Goal: Task Accomplishment & Management: Manage account settings

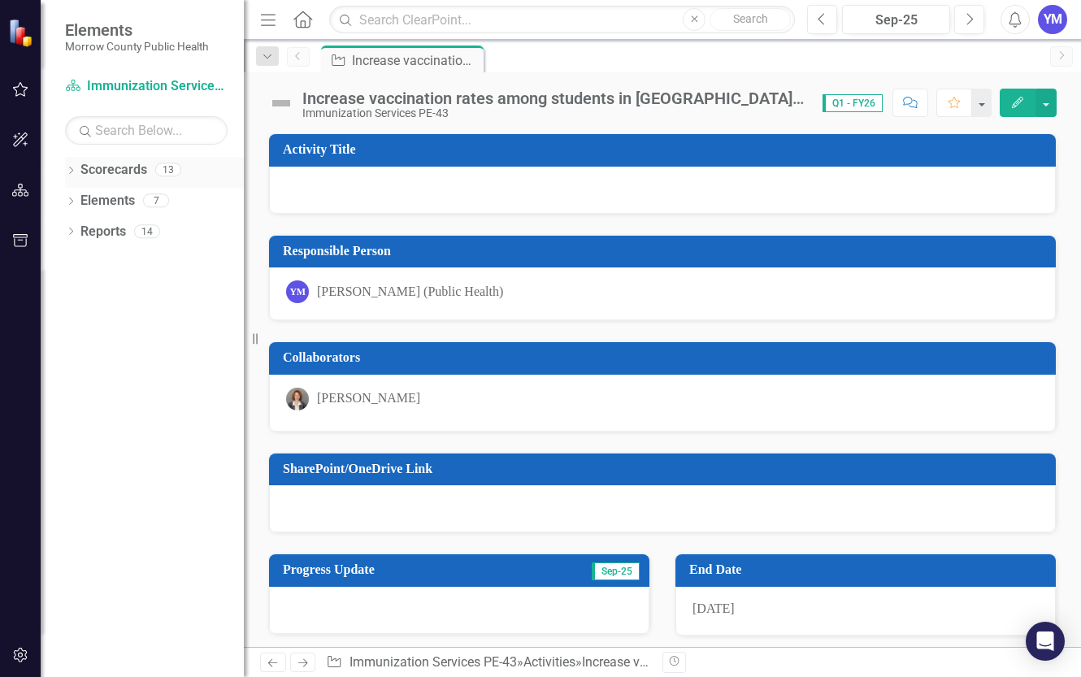
click at [72, 172] on icon "Dropdown" at bounding box center [70, 171] width 11 height 9
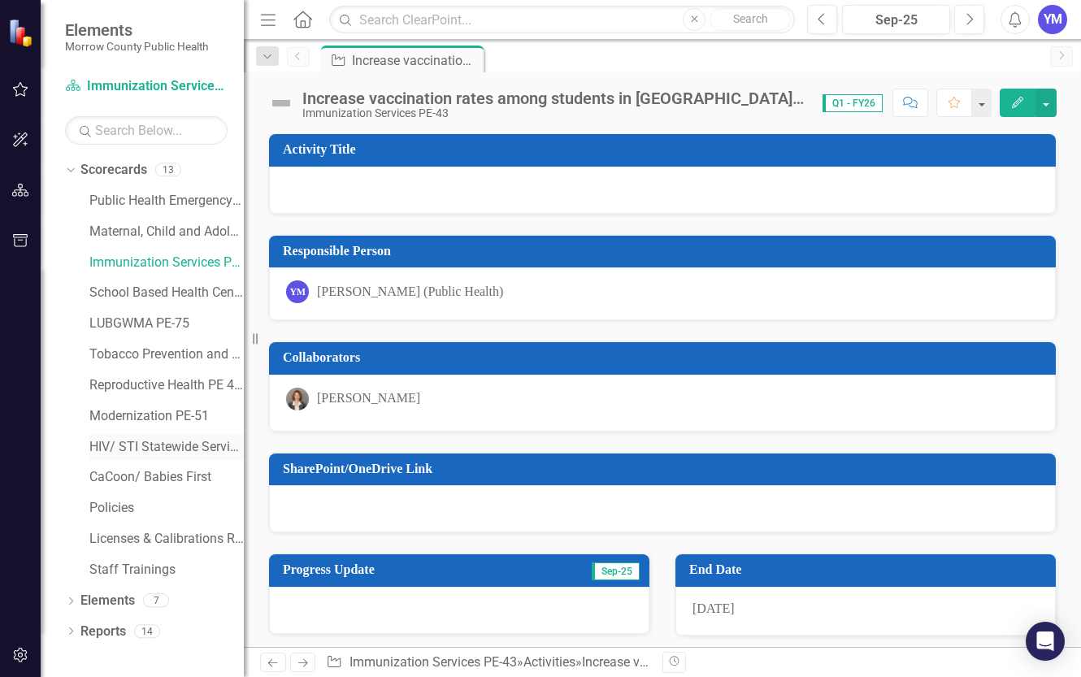
click at [145, 447] on link "HIV/ STI Statewide Services PE-81" at bounding box center [166, 447] width 154 height 19
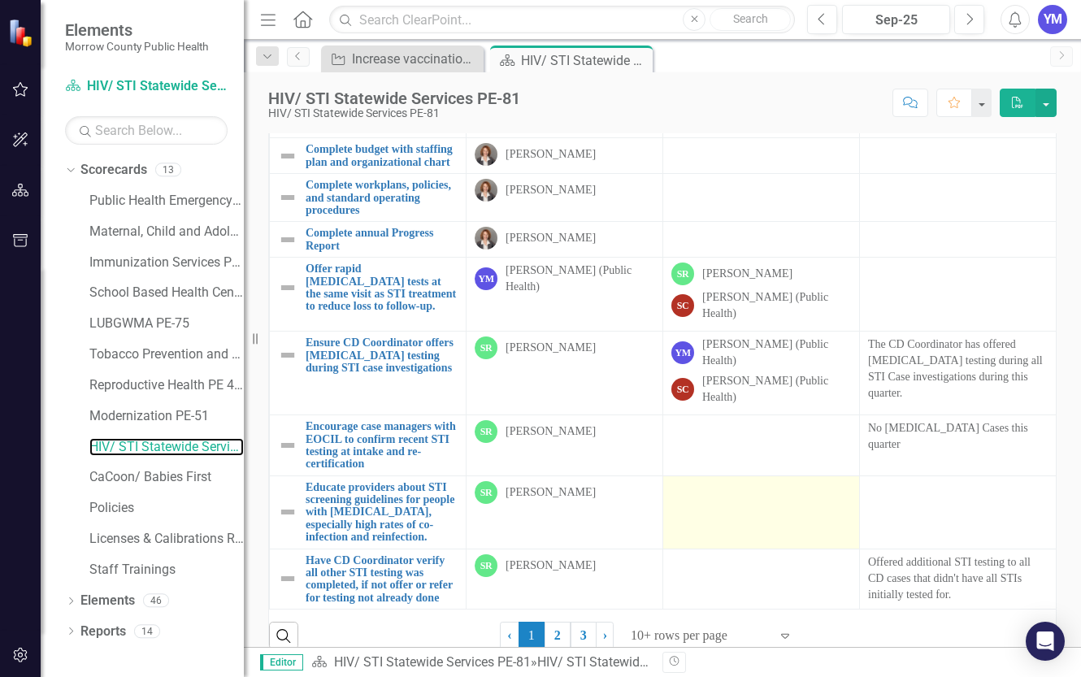
scroll to position [154, 0]
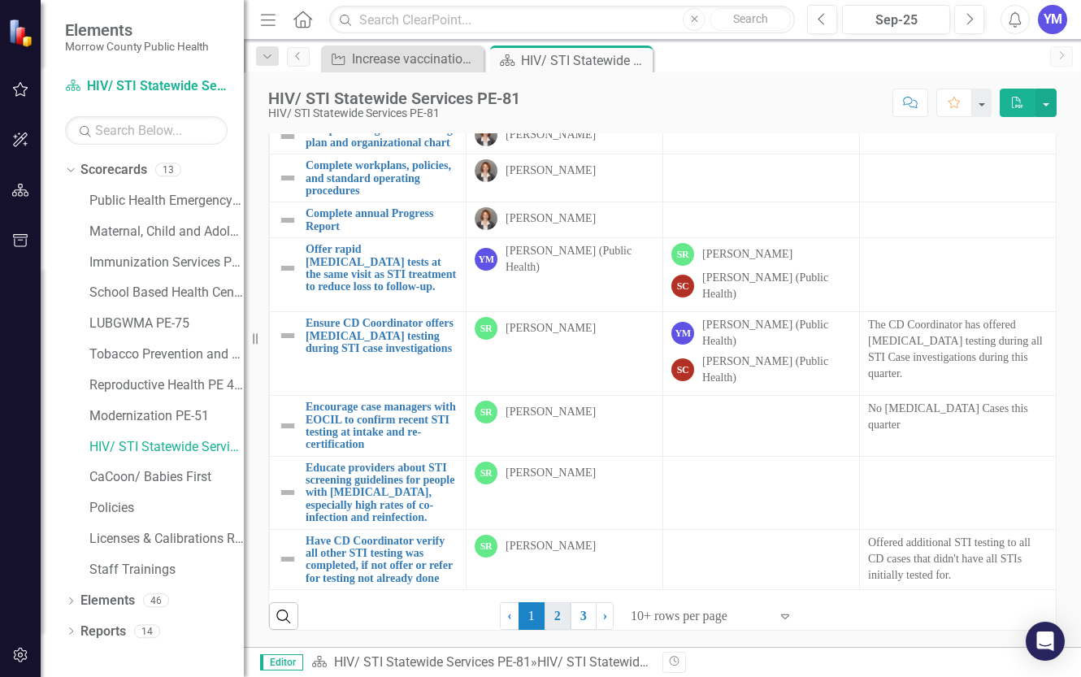
click at [554, 621] on link "2" at bounding box center [557, 616] width 26 height 28
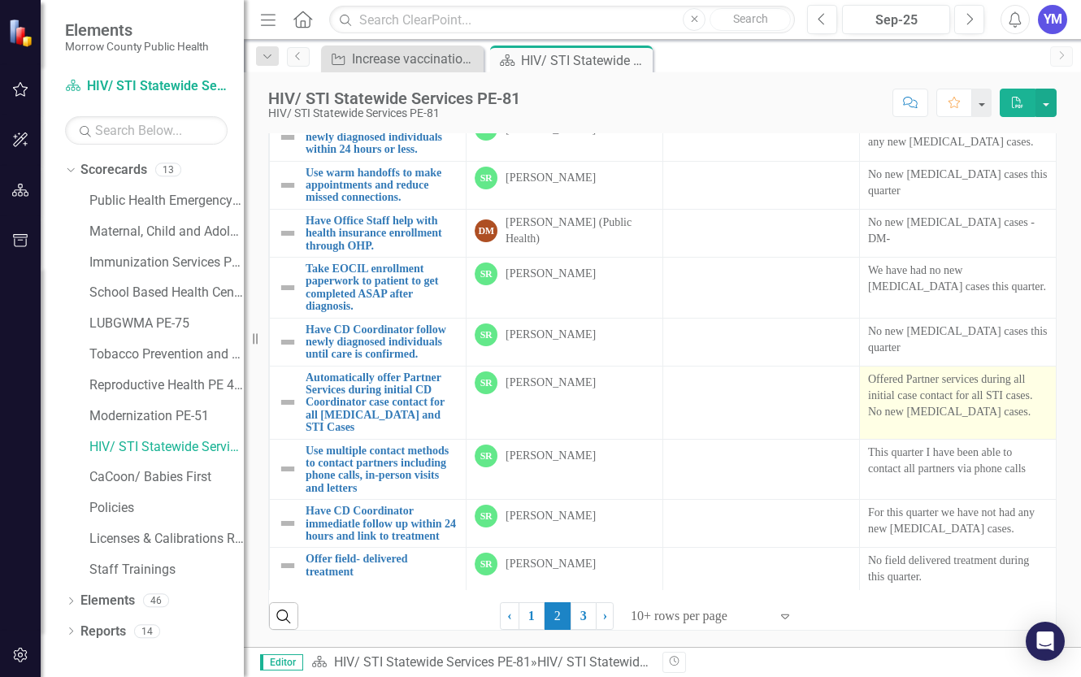
scroll to position [124, 0]
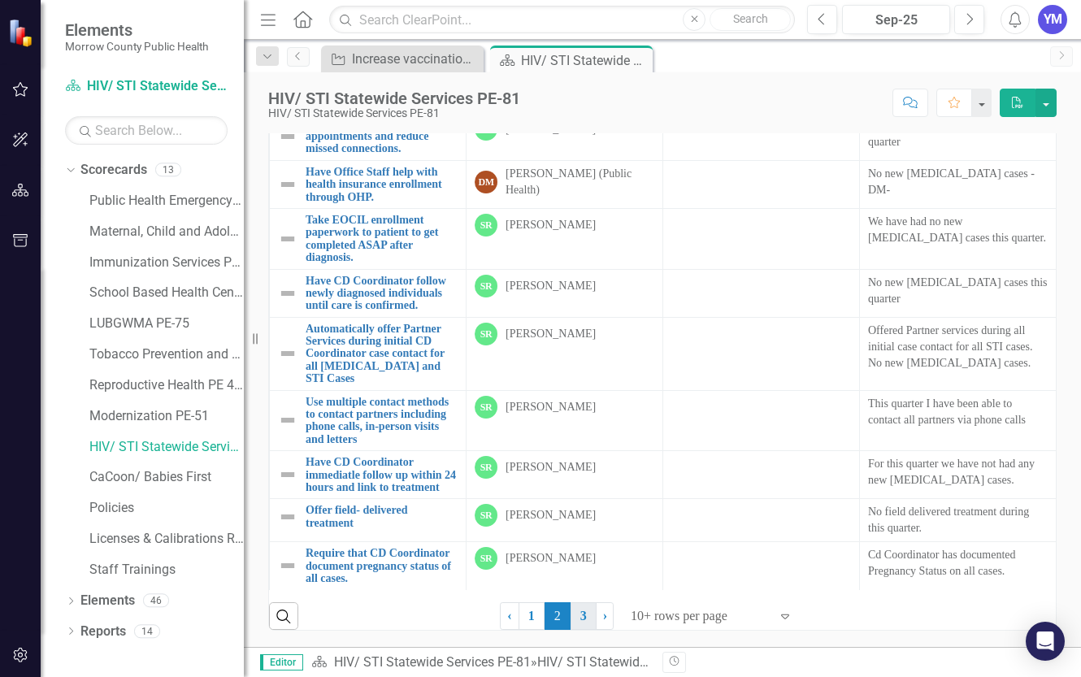
click at [583, 619] on link "3" at bounding box center [583, 616] width 26 height 28
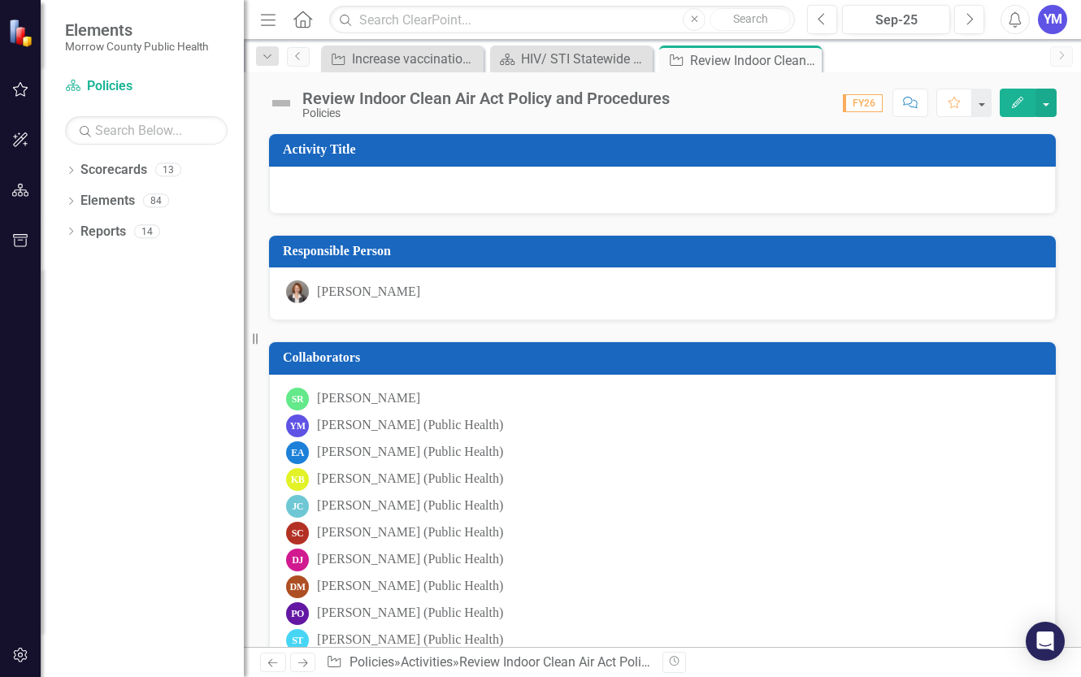
scroll to position [371, 0]
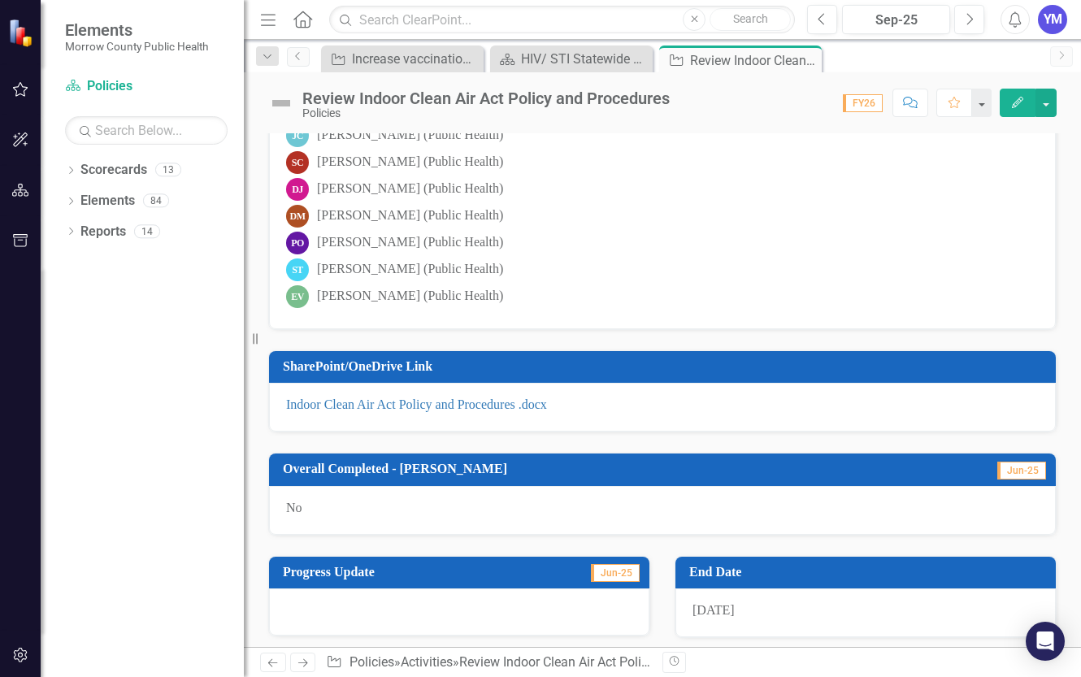
click at [1017, 98] on icon "Edit" at bounding box center [1017, 102] width 15 height 11
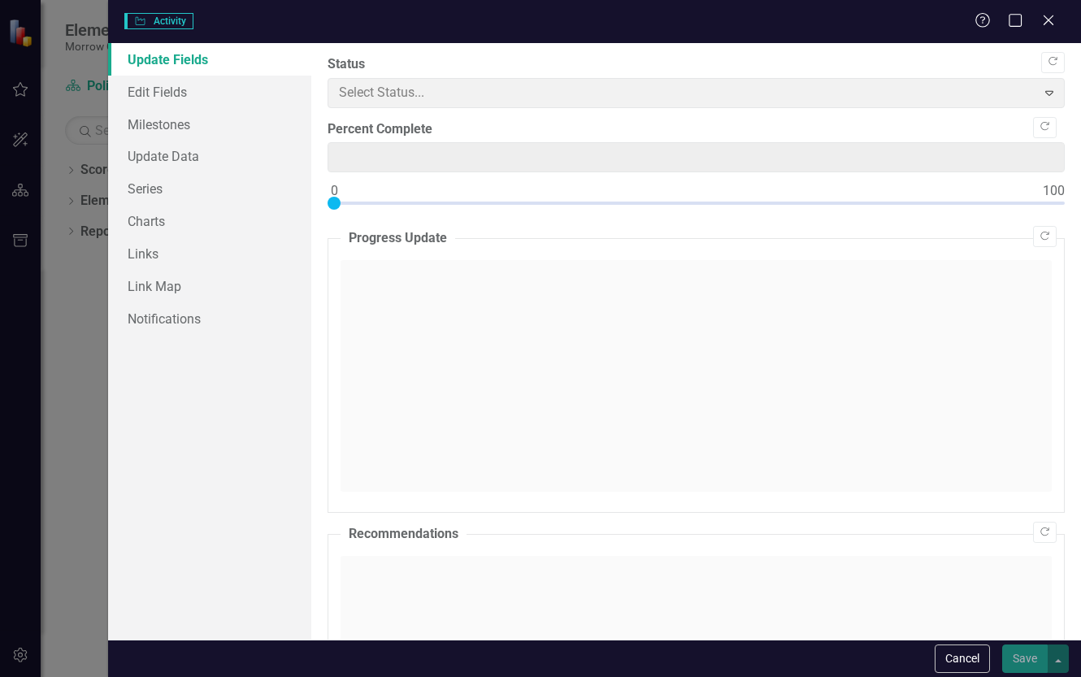
type input "0"
checkbox input "true"
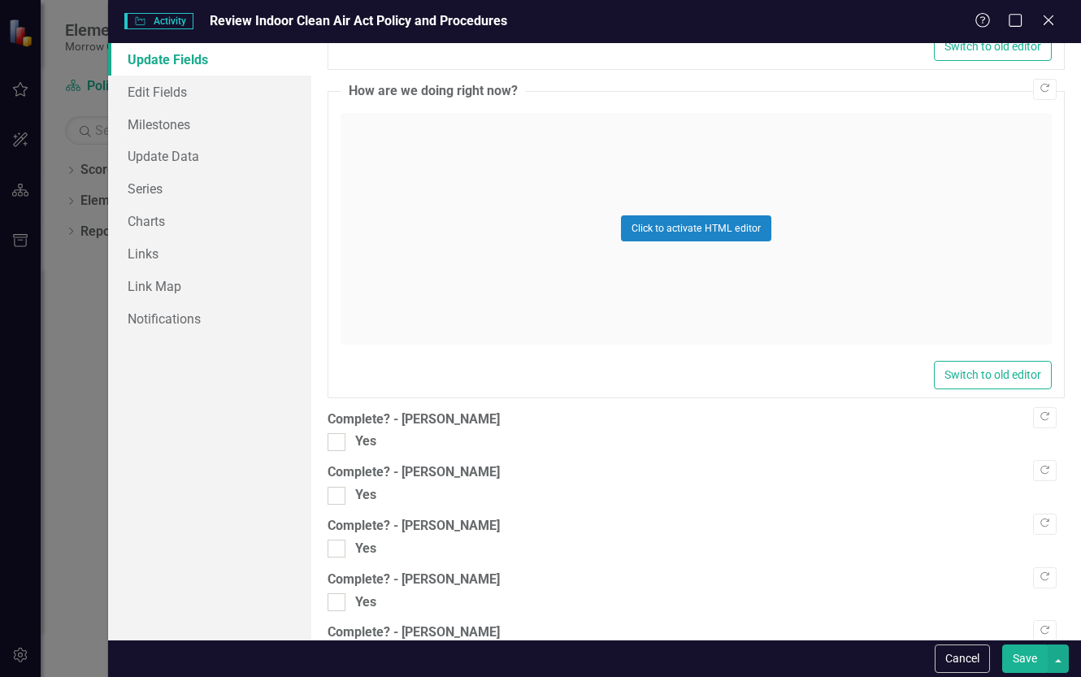
scroll to position [1297, 0]
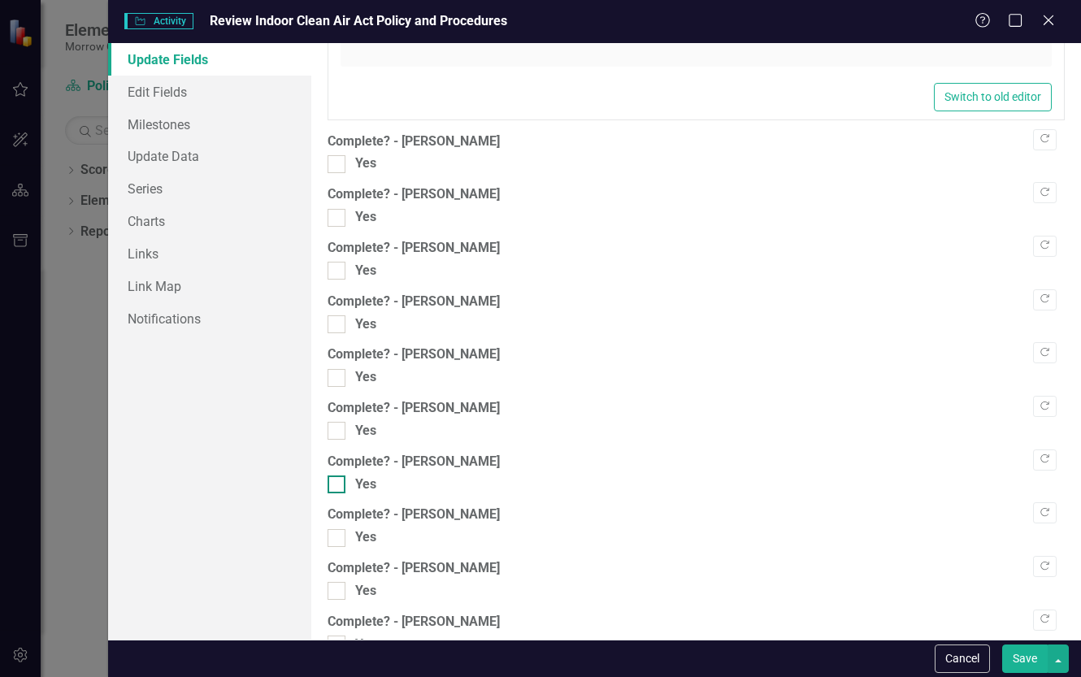
click at [337, 483] on input "Yes" at bounding box center [333, 480] width 11 height 11
checkbox input "true"
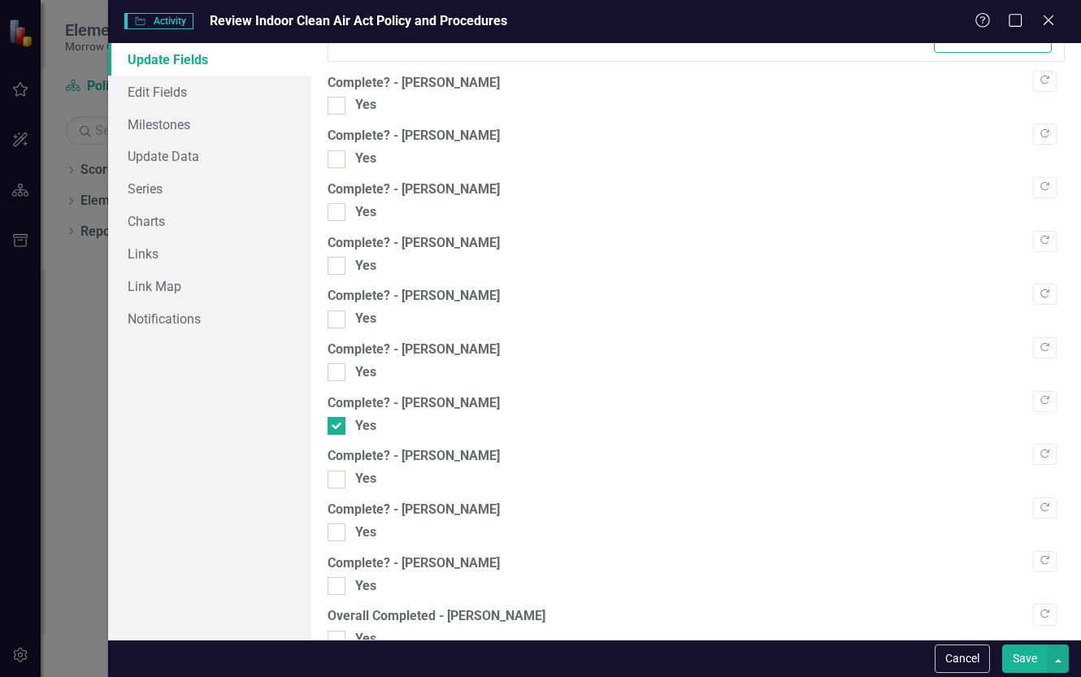
scroll to position [1442, 0]
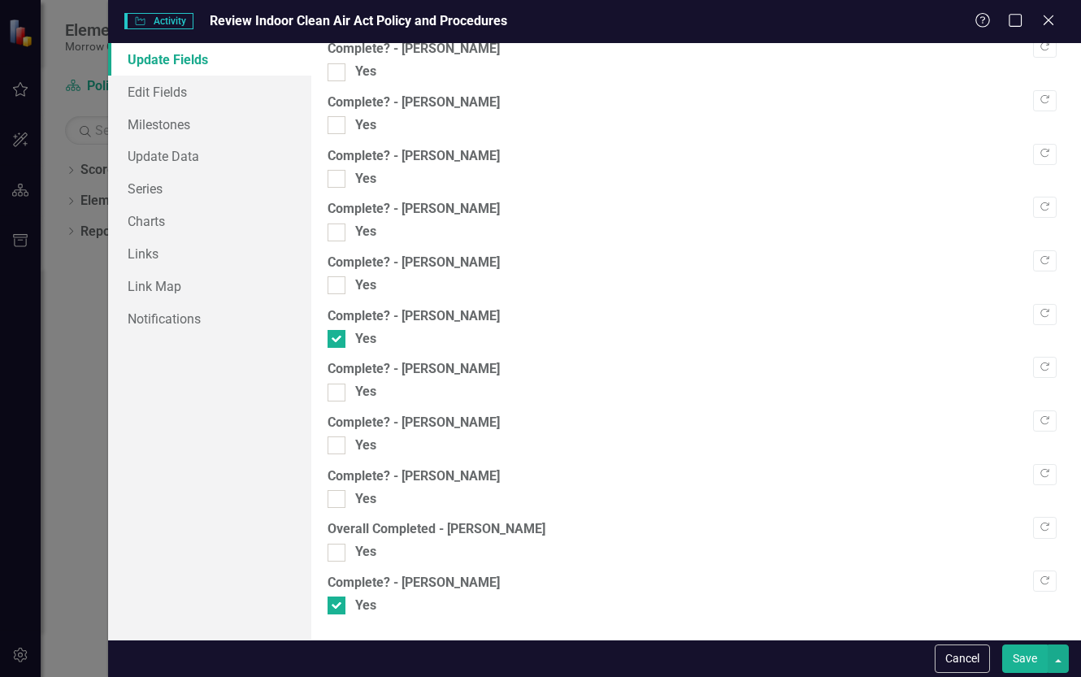
click at [1027, 657] on button "Save" at bounding box center [1025, 658] width 46 height 28
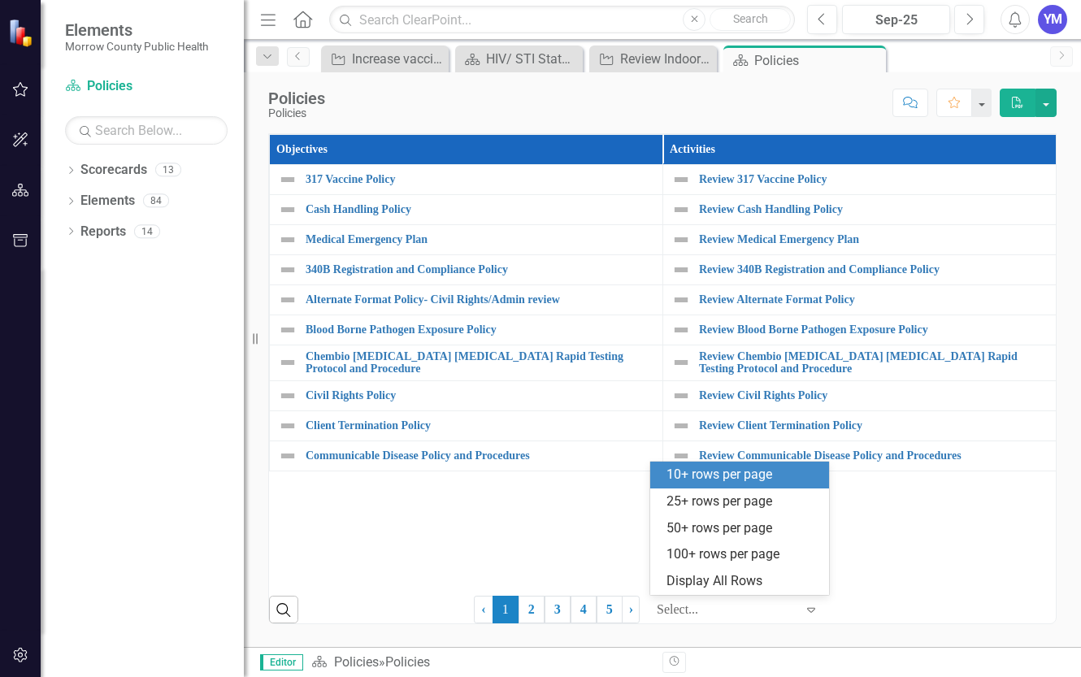
click at [814, 613] on icon "Expand" at bounding box center [811, 609] width 16 height 13
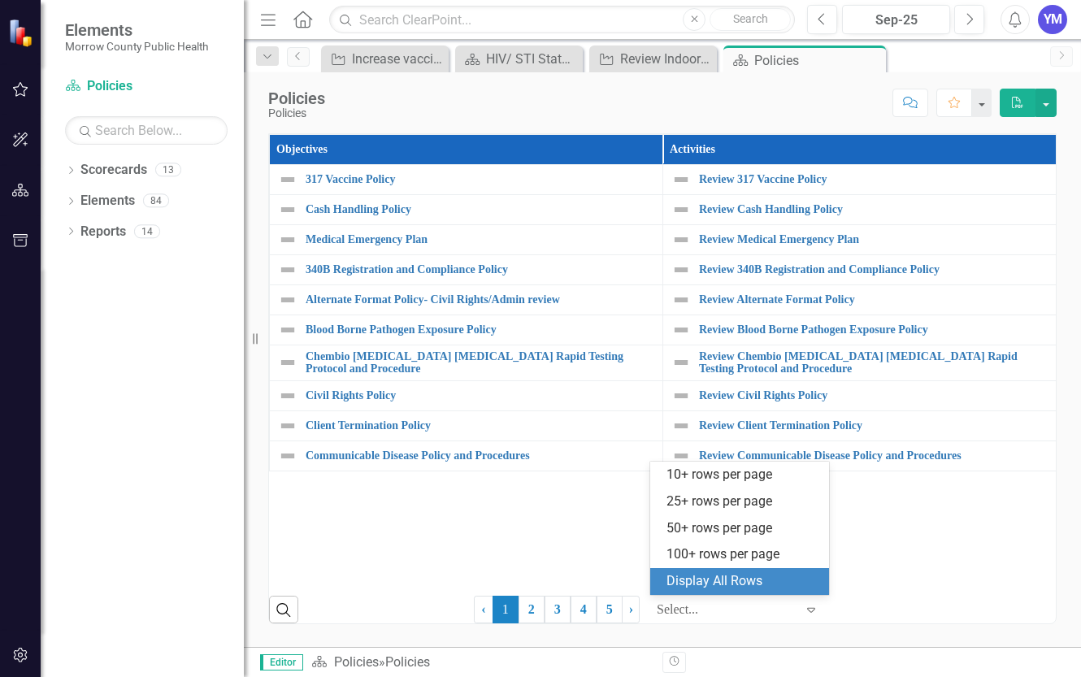
click at [733, 582] on div "Display All Rows" at bounding box center [742, 581] width 153 height 19
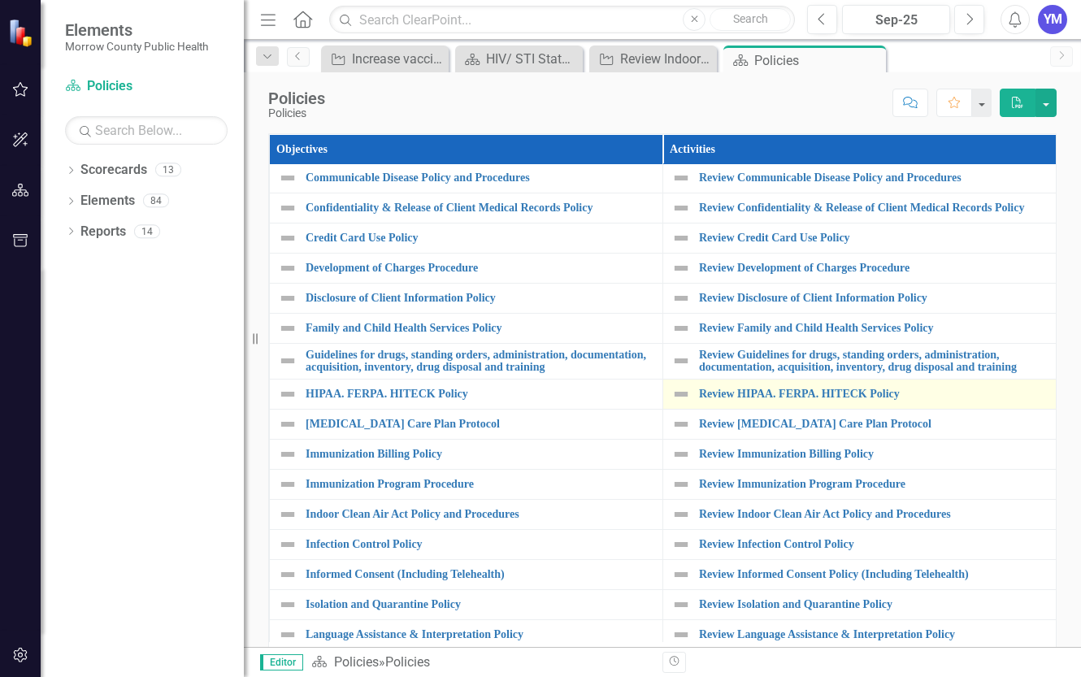
scroll to position [371, 0]
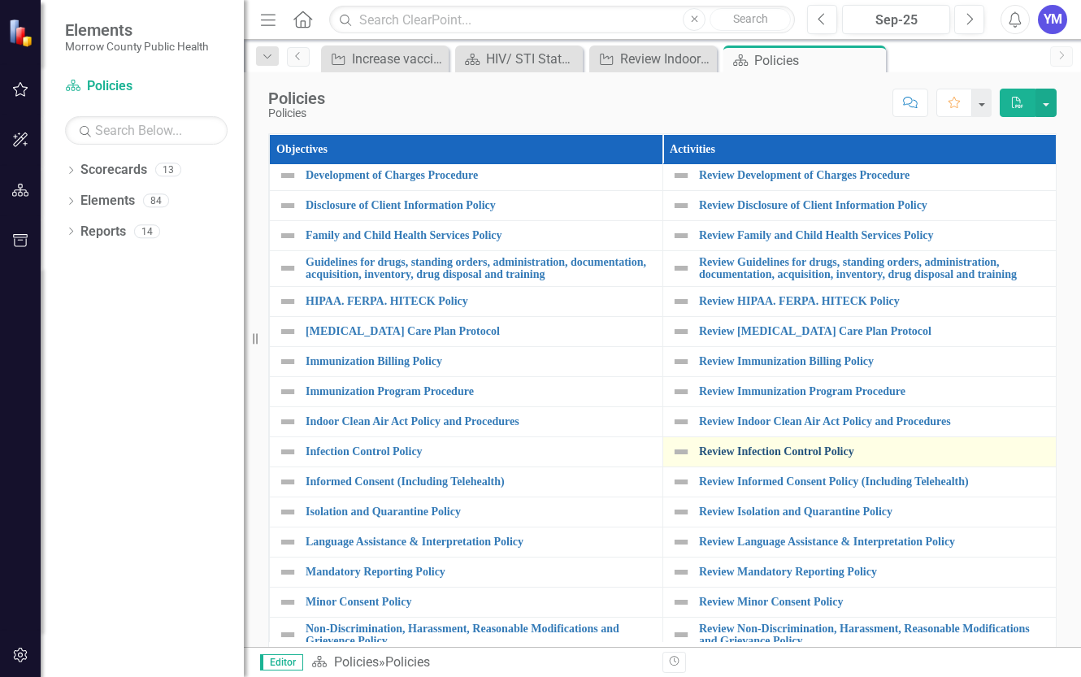
click at [798, 458] on link "Review Infection Control Policy" at bounding box center [873, 451] width 349 height 12
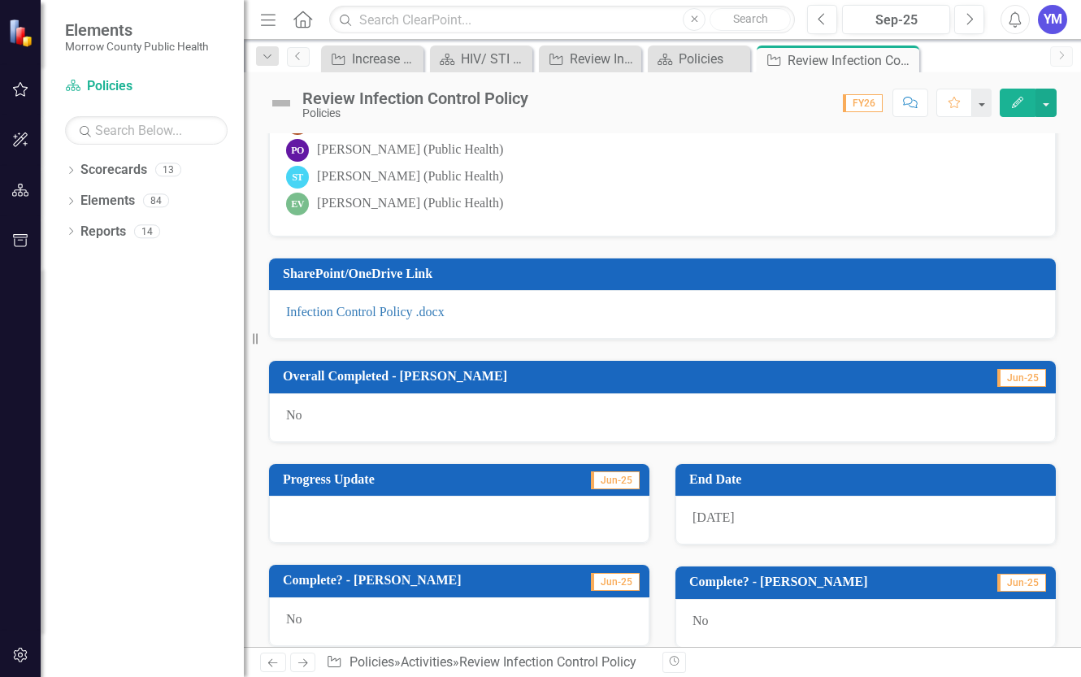
scroll to position [371, 0]
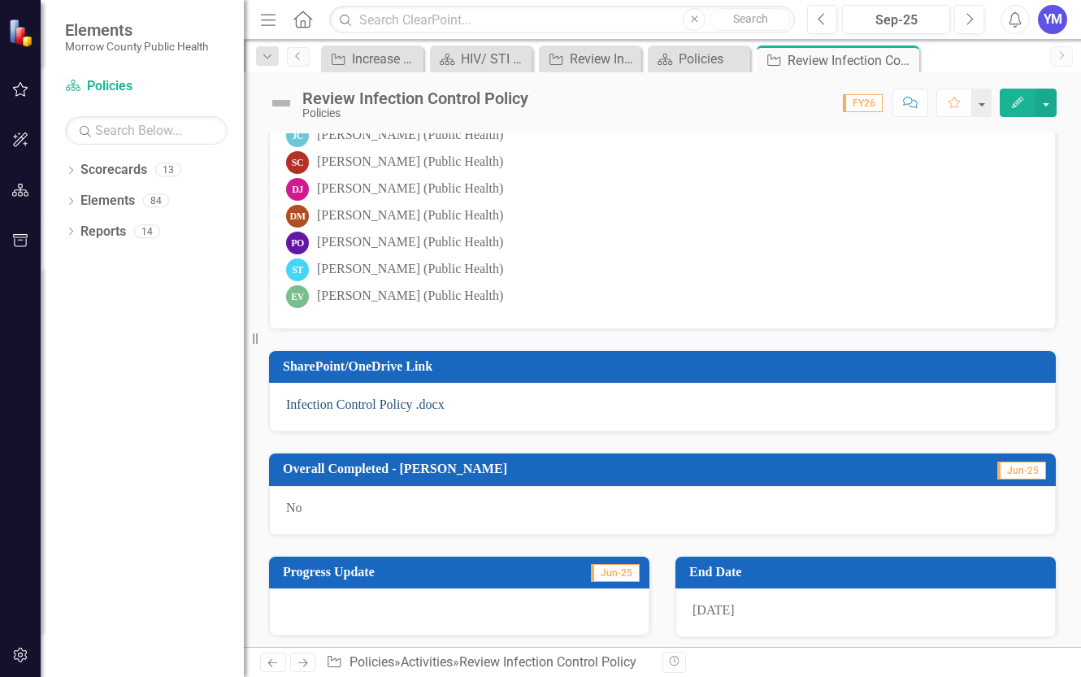
click at [340, 405] on link "Infection Control Policy .docx" at bounding box center [365, 404] width 158 height 14
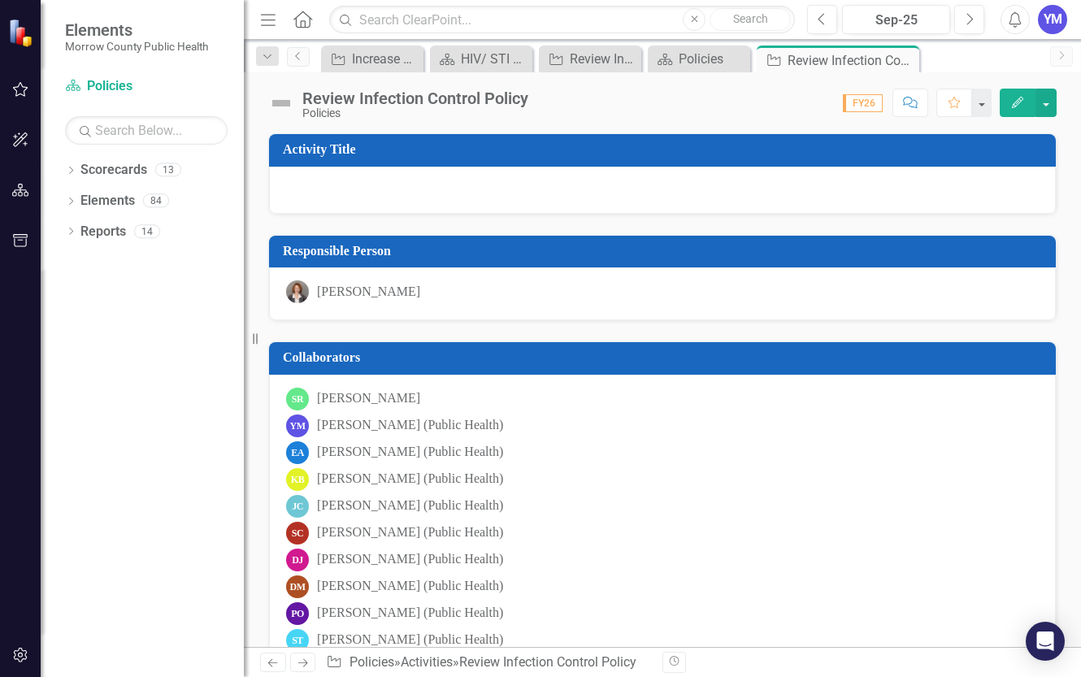
scroll to position [278, 0]
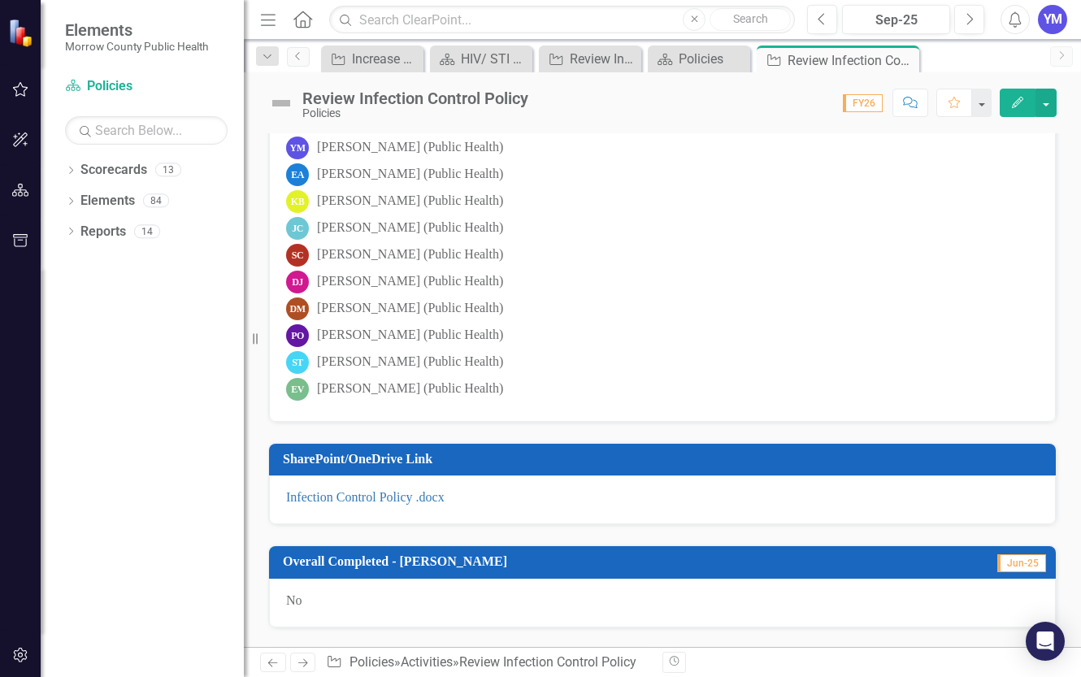
click at [1018, 105] on icon "Edit" at bounding box center [1017, 102] width 15 height 11
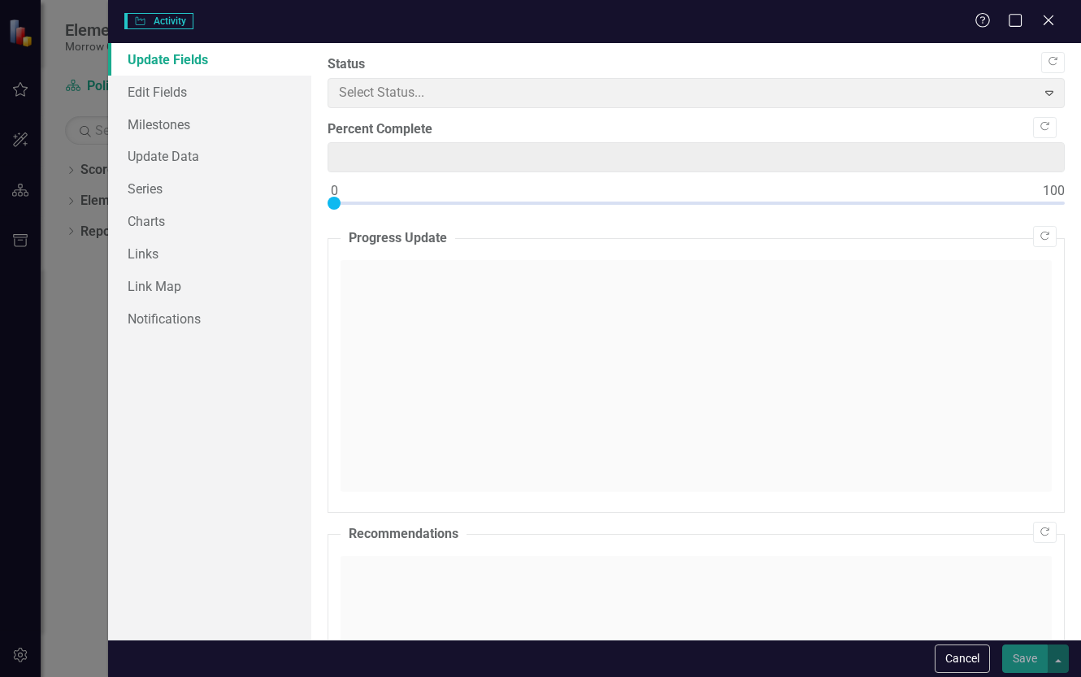
type input "0"
checkbox input "true"
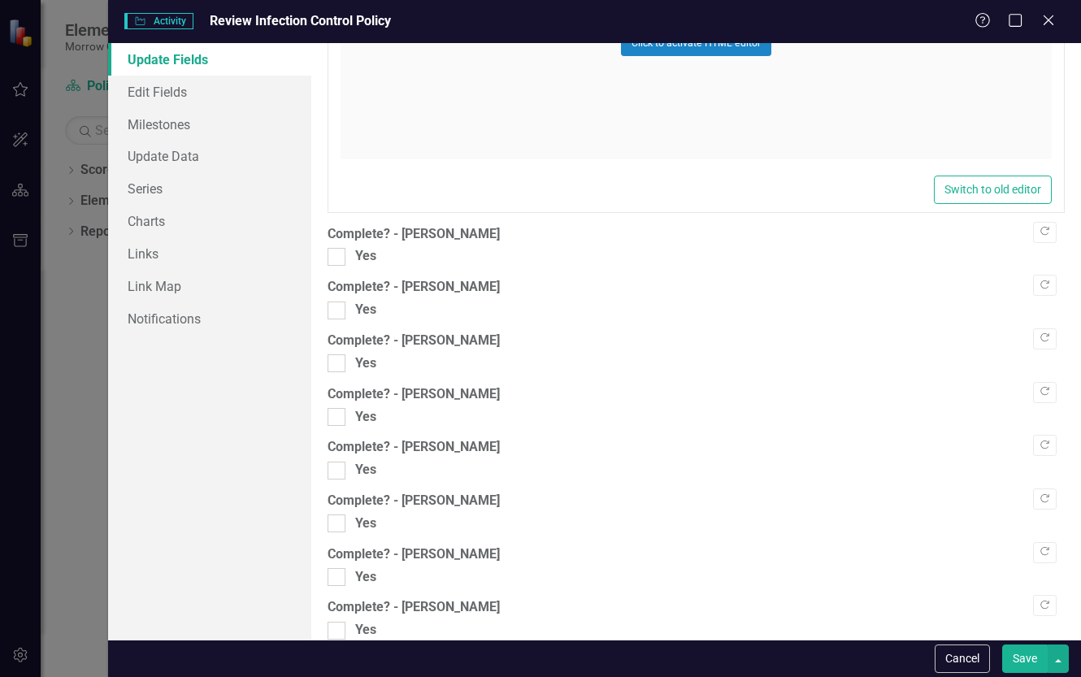
scroll to position [1297, 0]
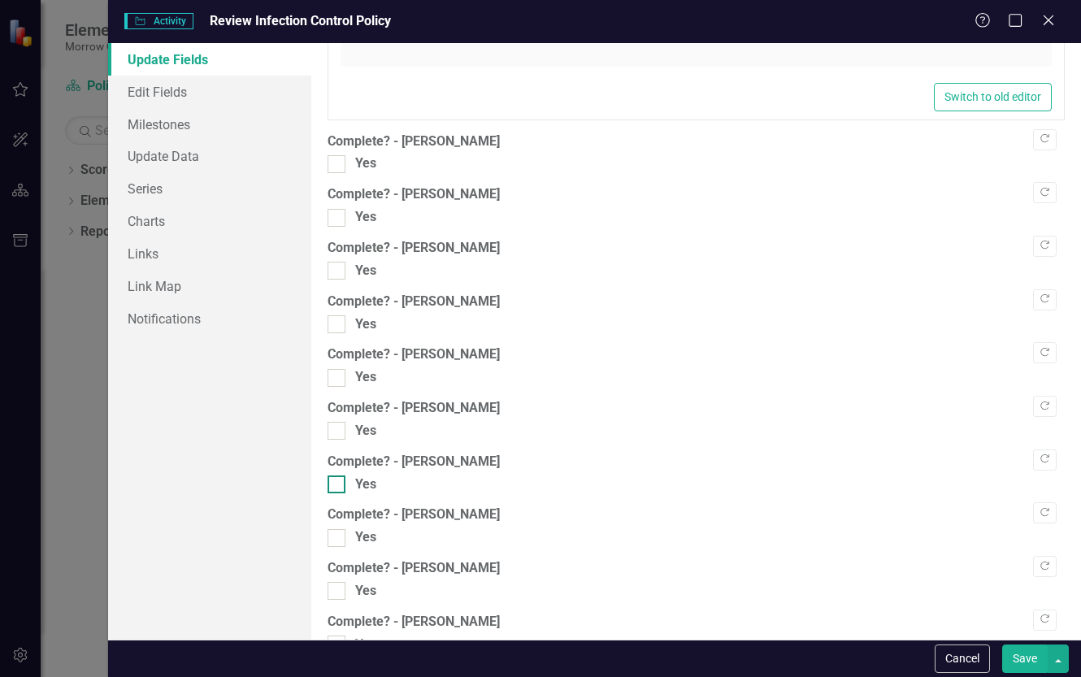
click at [333, 484] on input "Yes" at bounding box center [333, 480] width 11 height 11
checkbox input "true"
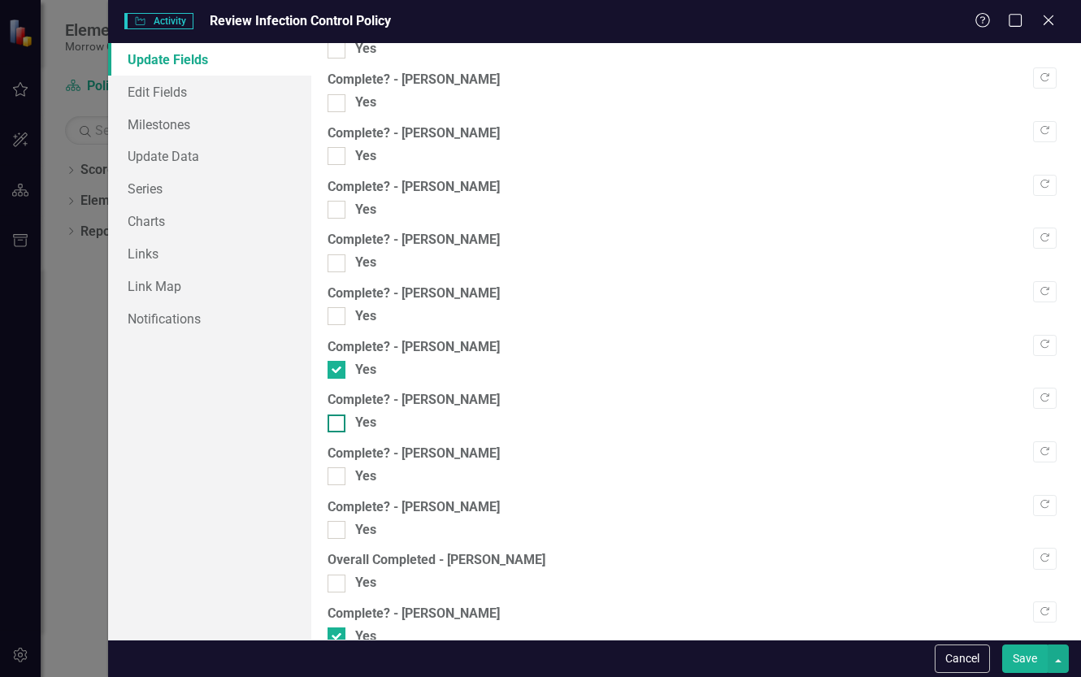
scroll to position [1442, 0]
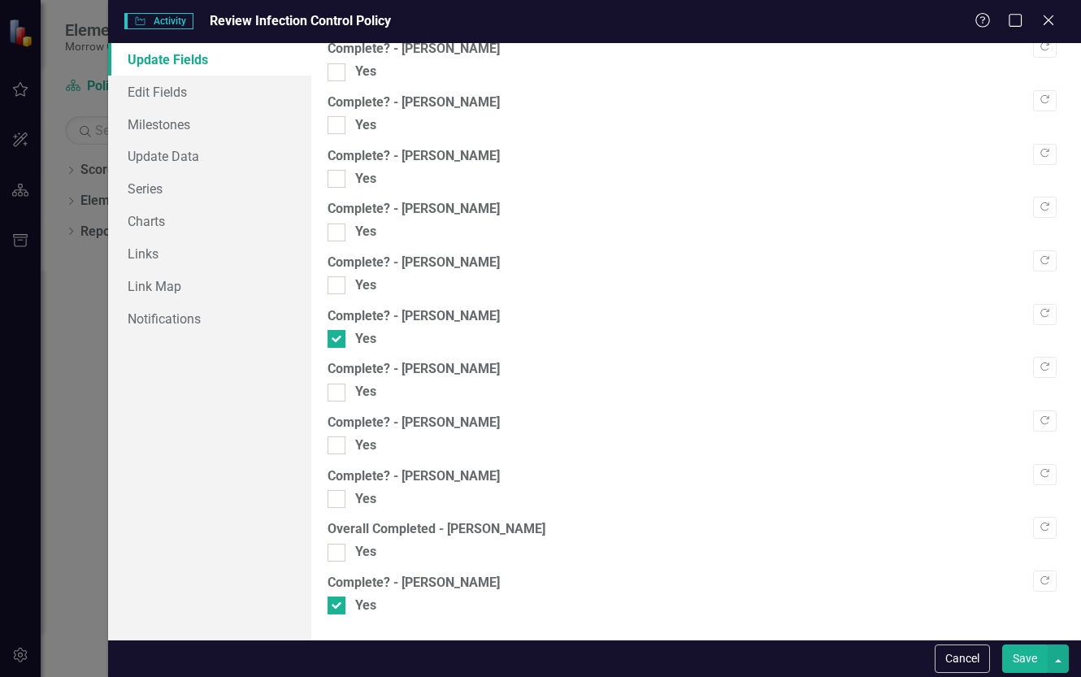
click at [1035, 661] on button "Save" at bounding box center [1025, 658] width 46 height 28
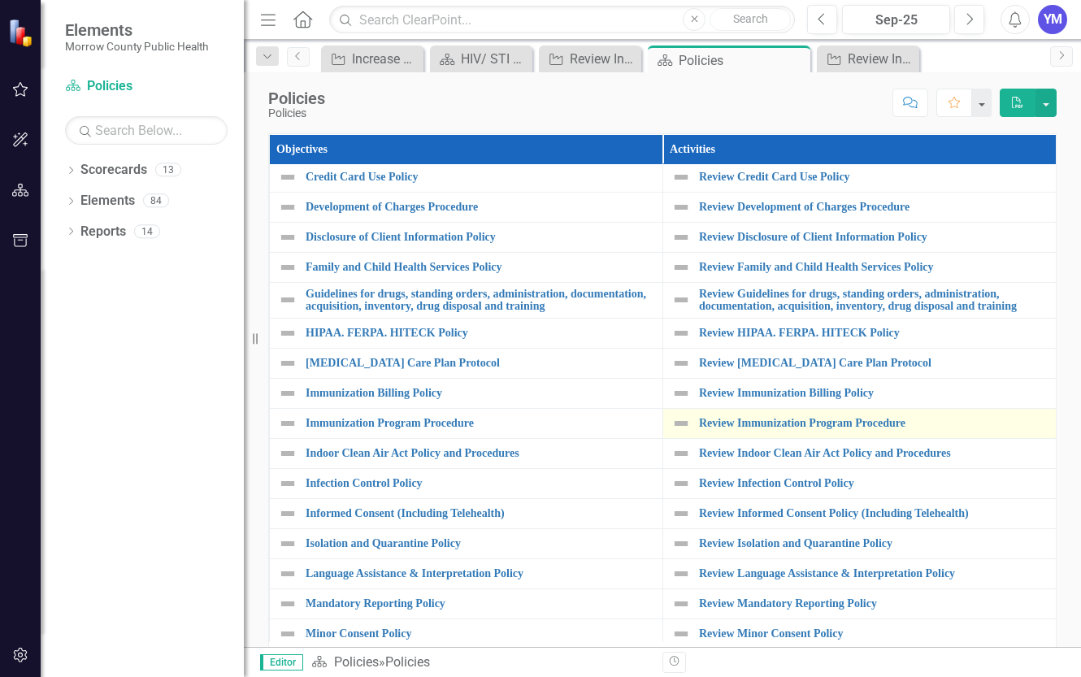
scroll to position [371, 0]
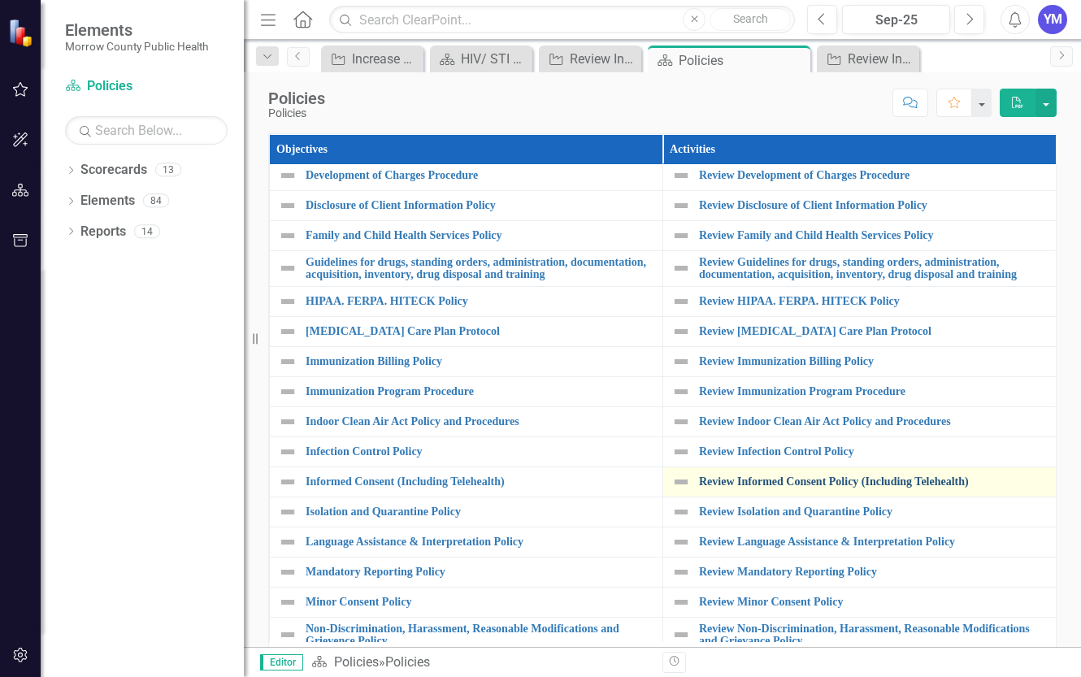
click at [843, 488] on link "Review Informed Consent Policy (Including Telehealth)" at bounding box center [873, 481] width 349 height 12
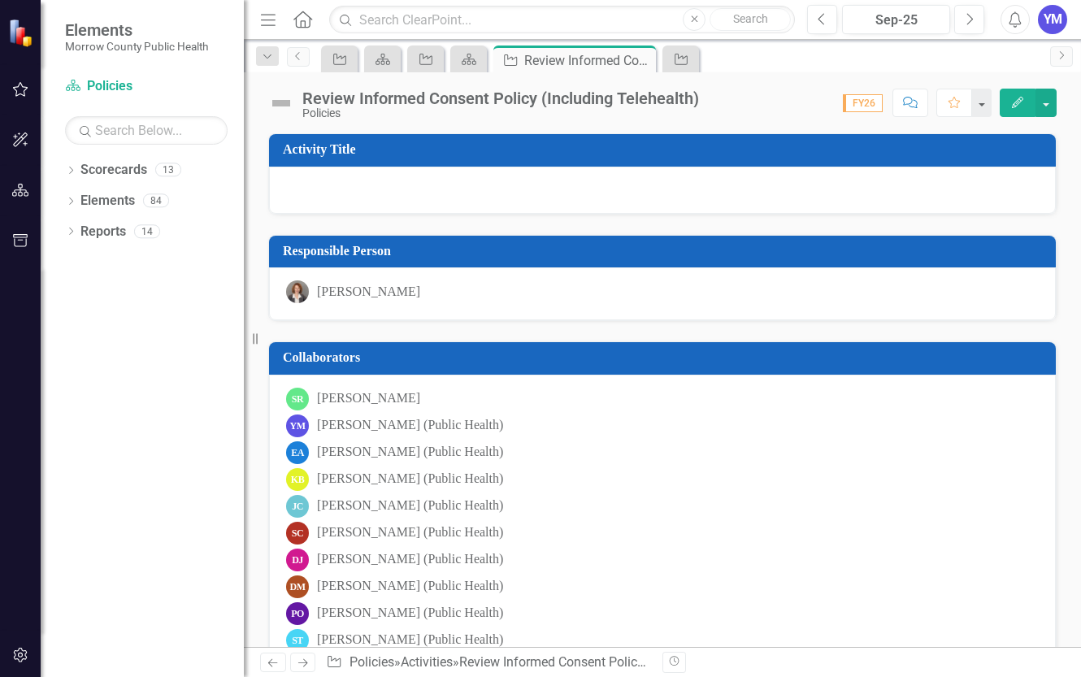
scroll to position [93, 0]
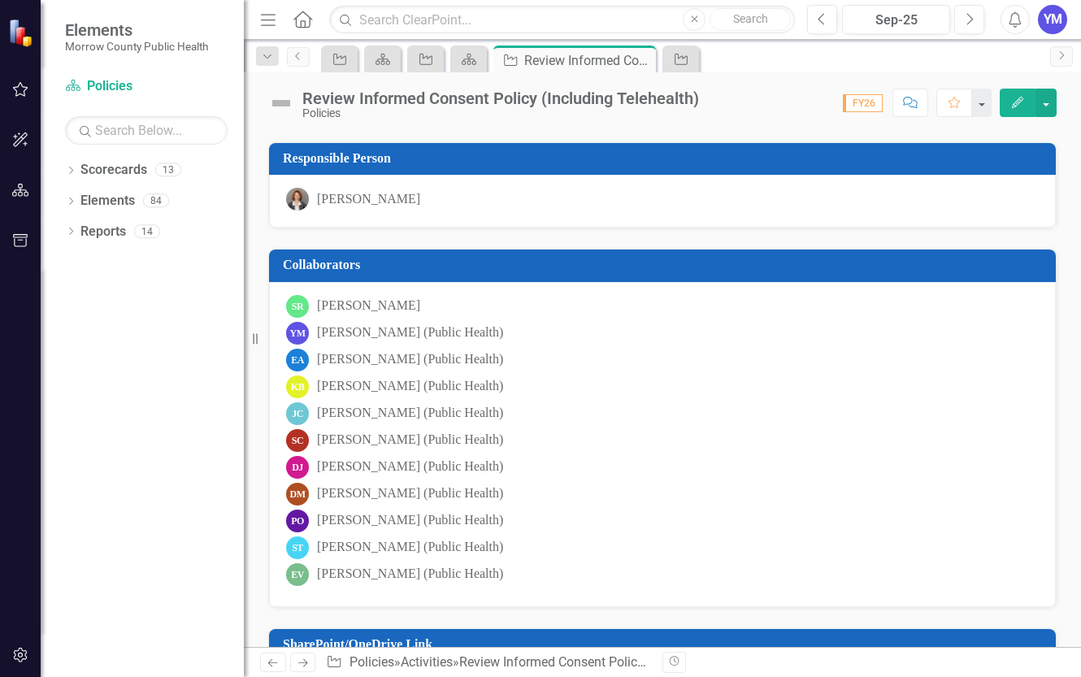
click at [1010, 99] on button "Edit" at bounding box center [1018, 103] width 36 height 28
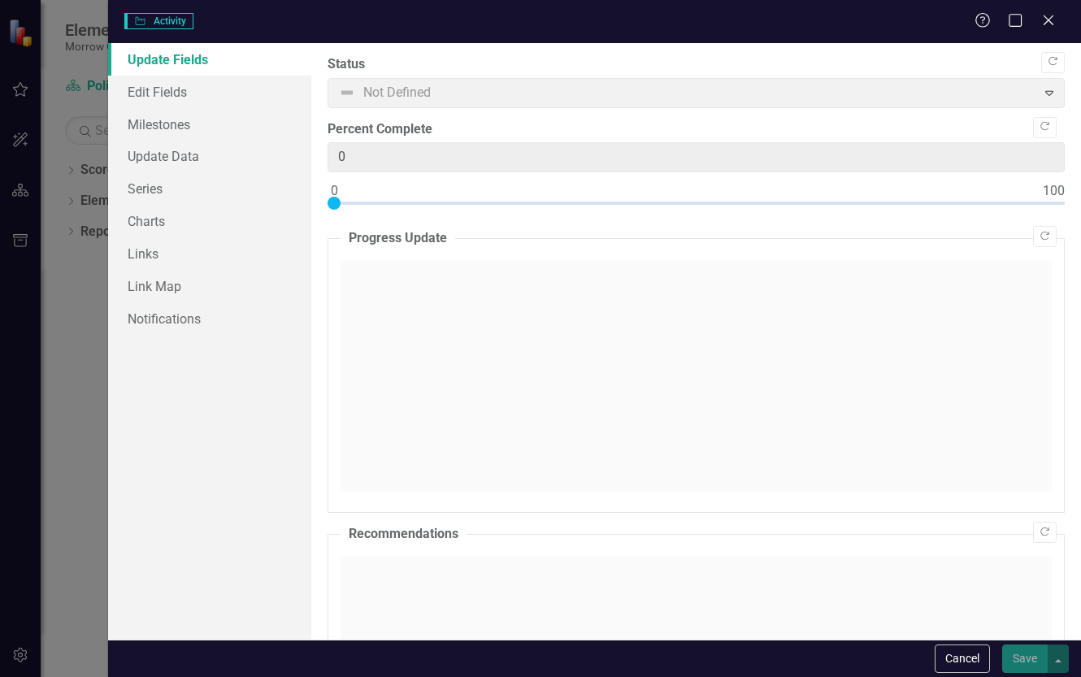
checkbox input "true"
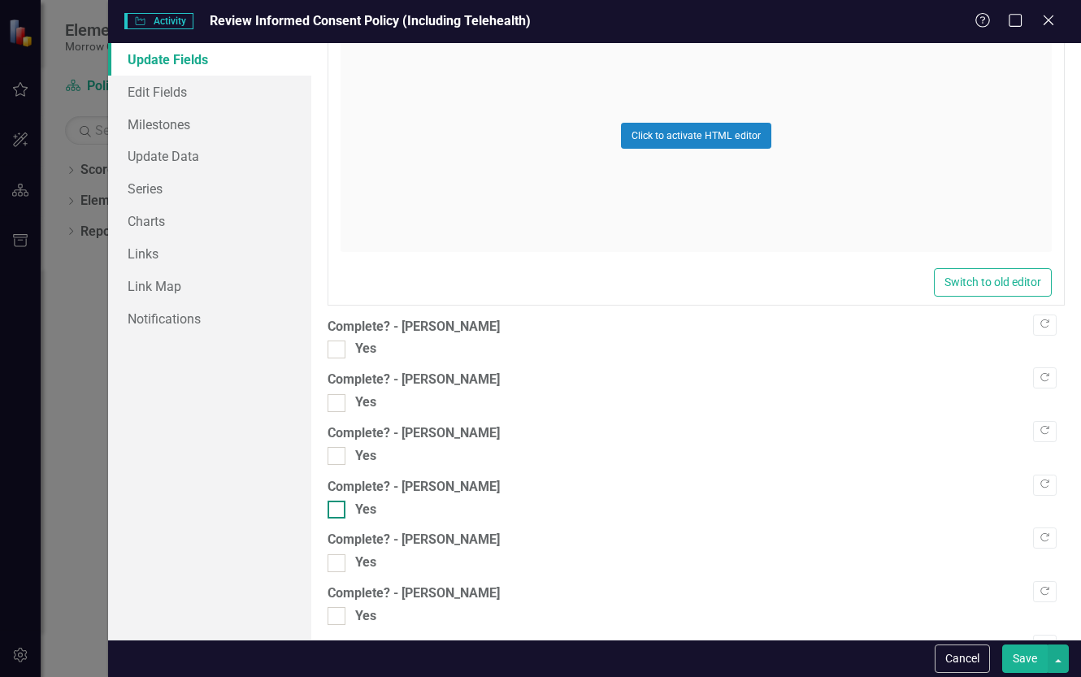
scroll to position [1297, 0]
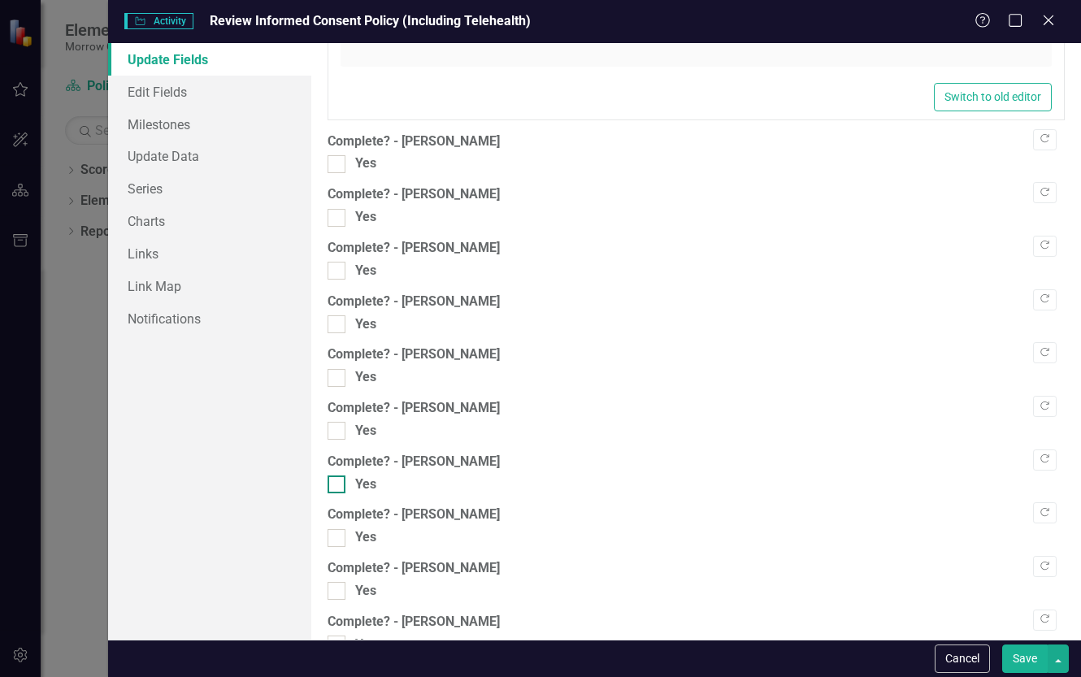
click at [339, 482] on div at bounding box center [337, 484] width 18 height 18
click at [338, 482] on input "Yes" at bounding box center [333, 480] width 11 height 11
checkbox input "true"
click at [1028, 658] on button "Save" at bounding box center [1025, 658] width 46 height 28
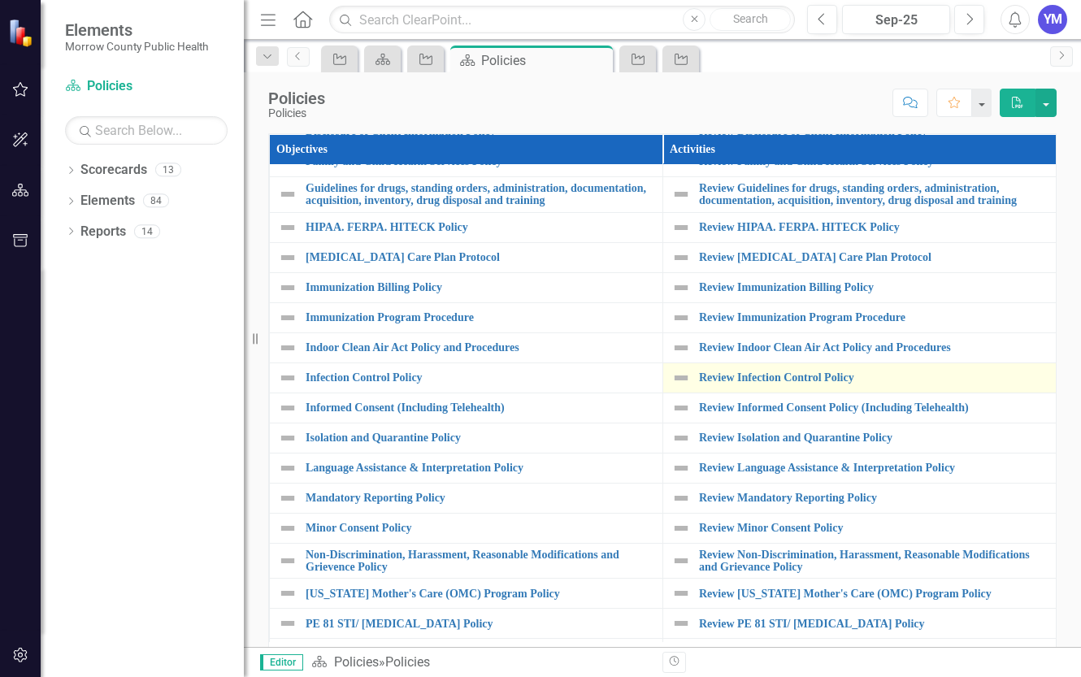
scroll to position [463, 0]
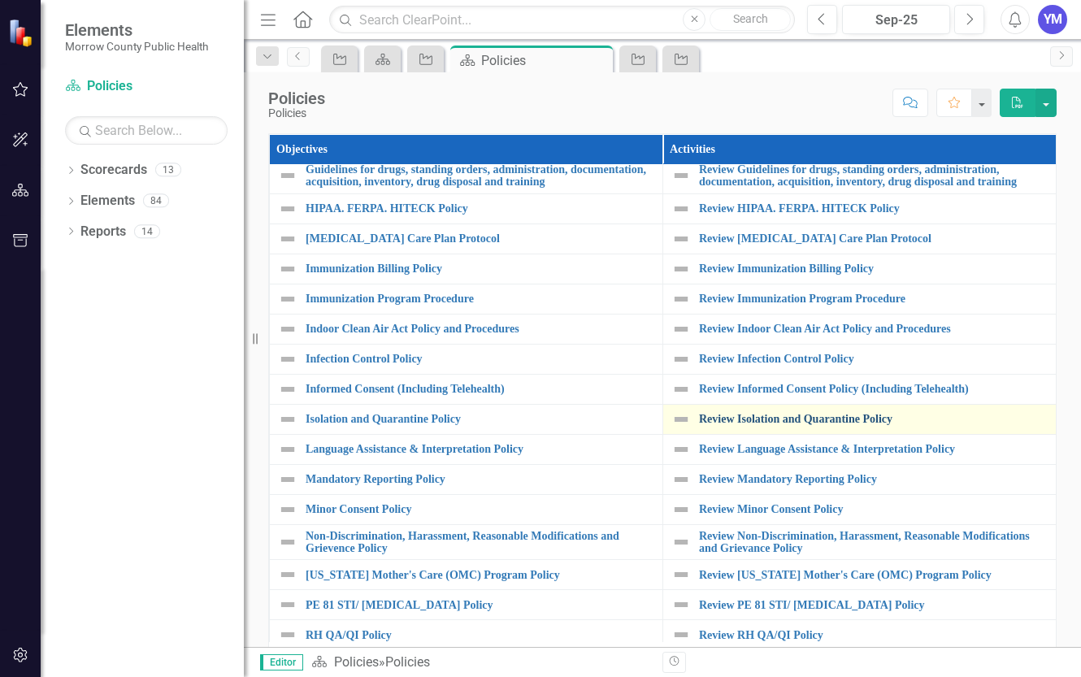
click at [816, 425] on link "Review Isolation and Quarantine Policy" at bounding box center [873, 419] width 349 height 12
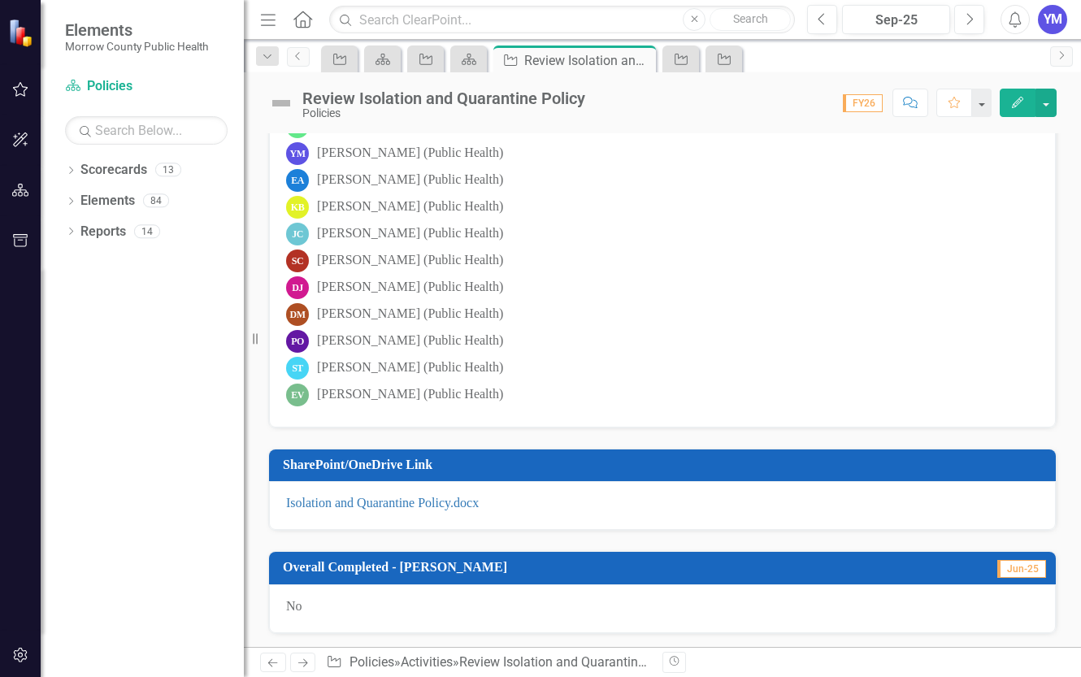
scroll to position [371, 0]
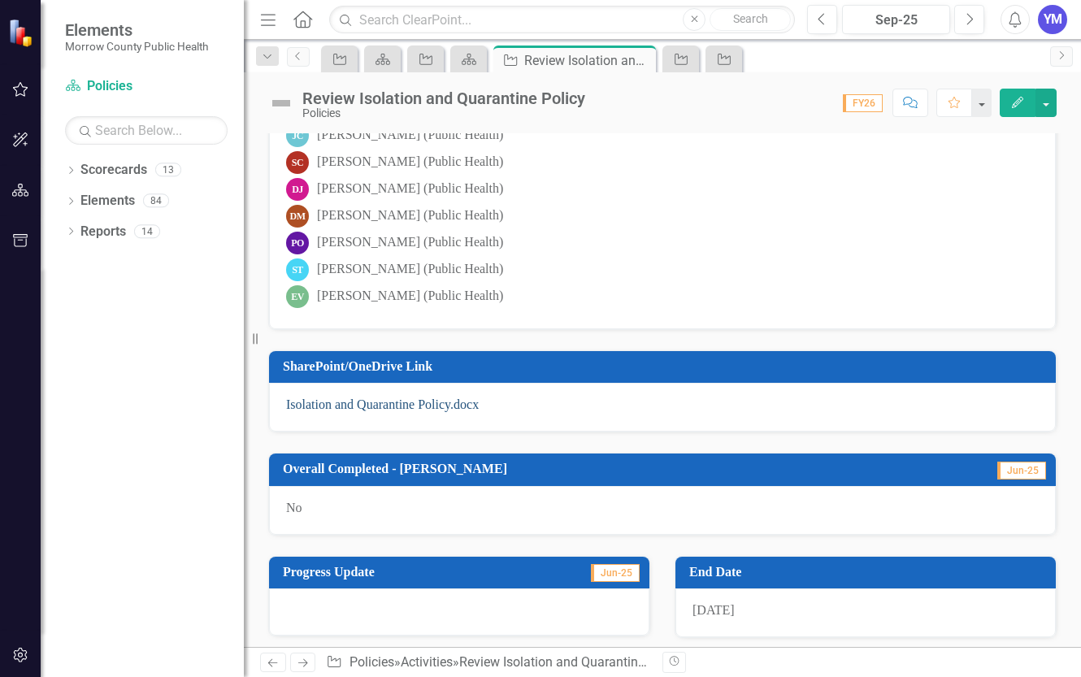
click at [390, 410] on link "Isolation and Quarantine Policy.docx" at bounding box center [382, 404] width 193 height 14
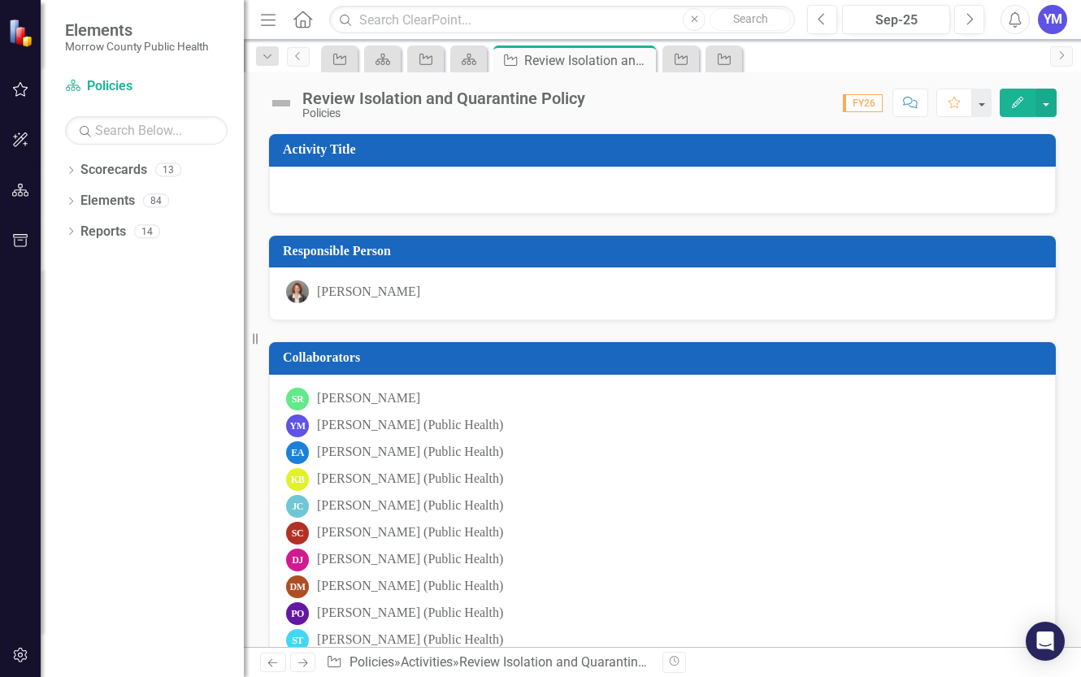
click at [1019, 103] on icon "button" at bounding box center [1017, 102] width 11 height 11
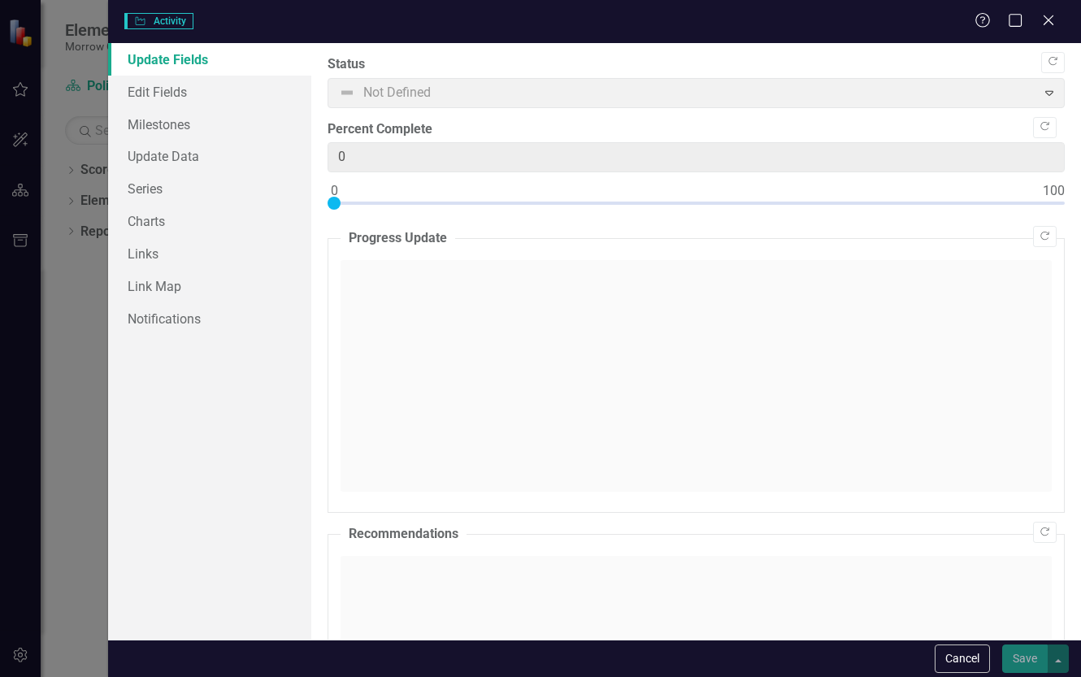
checkbox input "true"
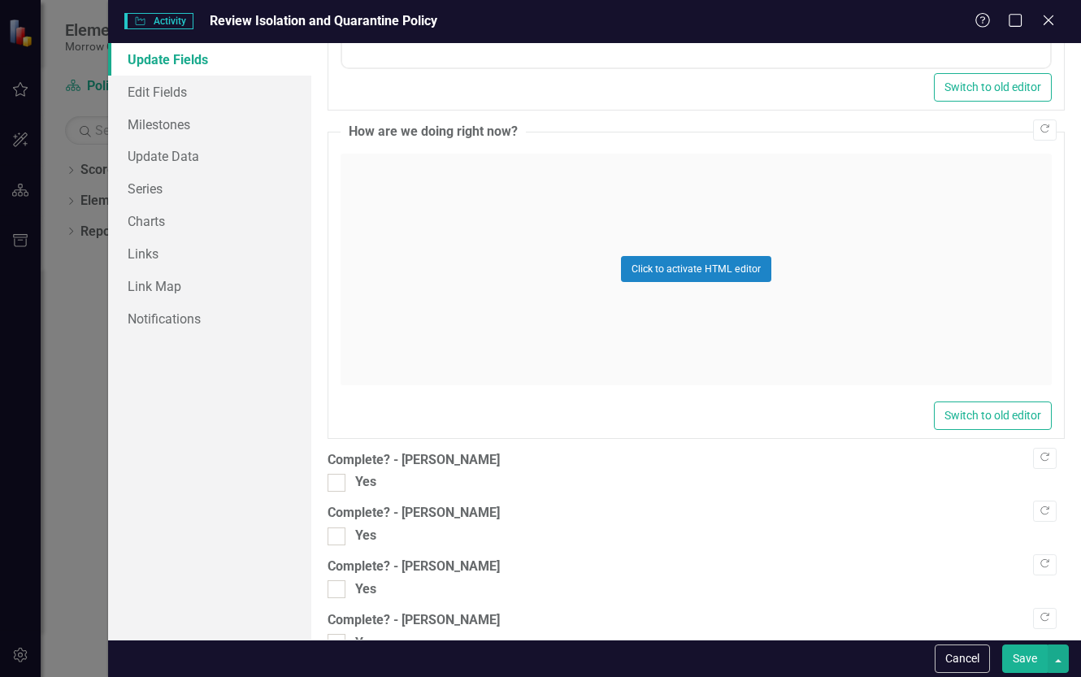
scroll to position [1442, 0]
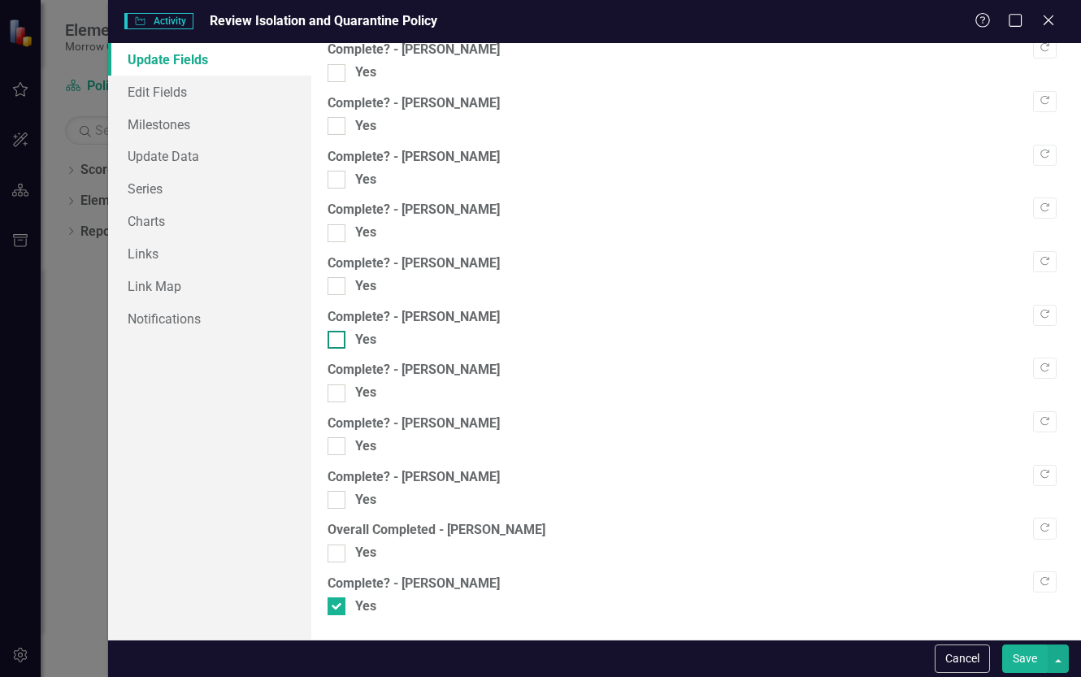
click at [334, 337] on input "Yes" at bounding box center [333, 336] width 11 height 11
checkbox input "true"
click at [1022, 661] on button "Save" at bounding box center [1025, 658] width 46 height 28
